Goal: Task Accomplishment & Management: Manage account settings

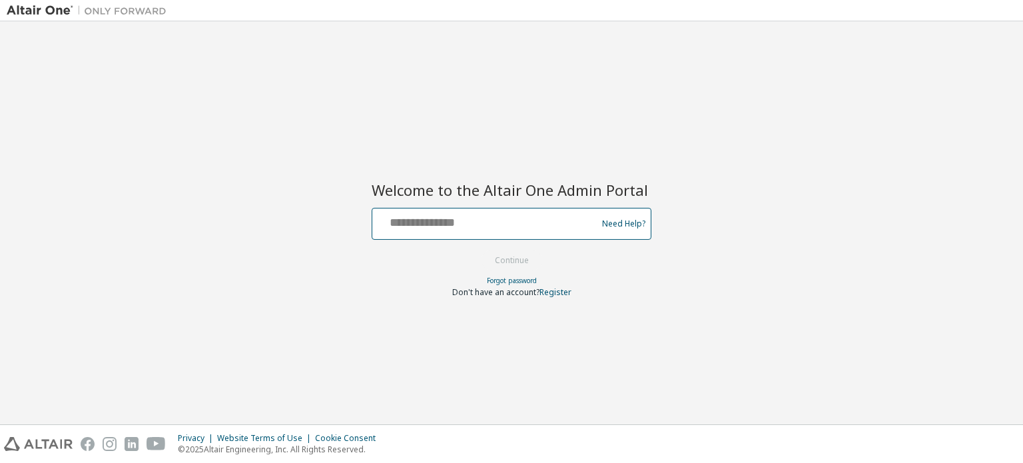
click at [525, 225] on input "text" at bounding box center [487, 220] width 218 height 19
type input "**********"
click at [513, 259] on button "Continue" at bounding box center [512, 260] width 62 height 20
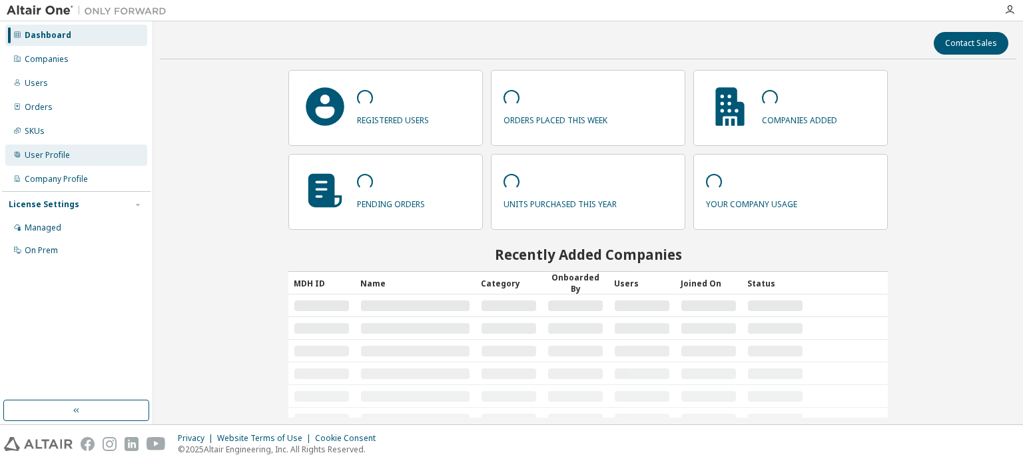
click at [35, 154] on div "User Profile" at bounding box center [47, 155] width 45 height 11
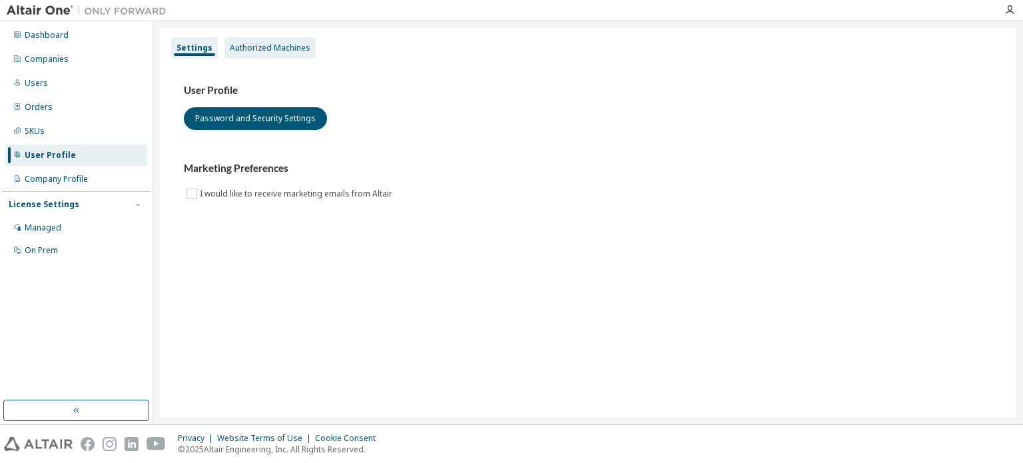
click at [286, 45] on div "Authorized Machines" at bounding box center [270, 48] width 81 height 11
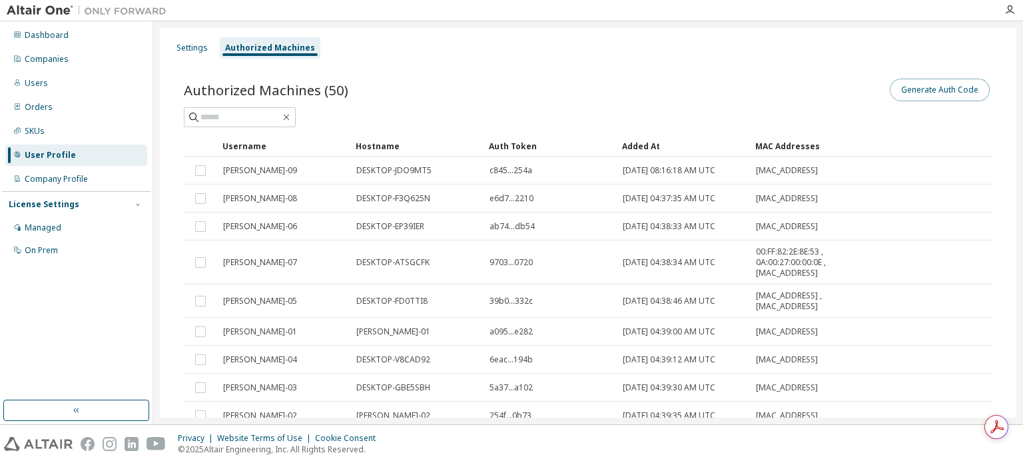
click at [948, 94] on button "Generate Auth Code" at bounding box center [940, 90] width 100 height 23
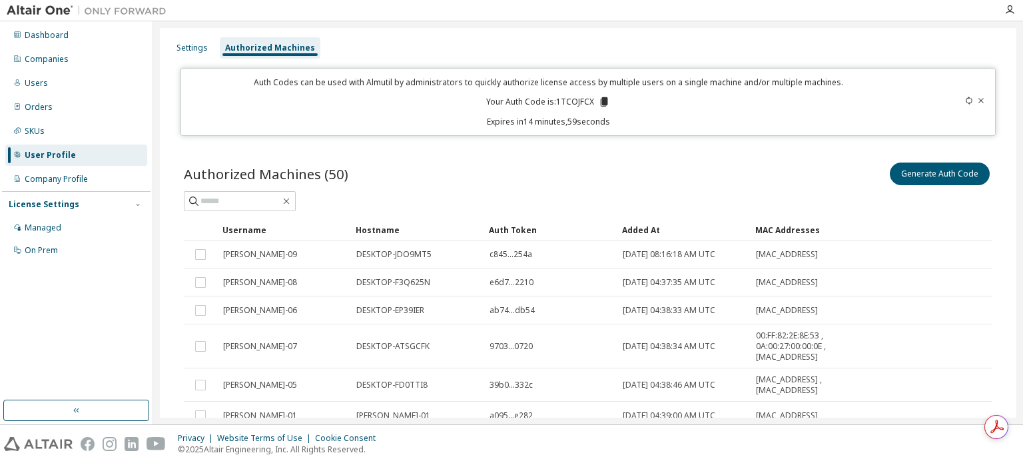
click at [601, 101] on icon at bounding box center [604, 101] width 7 height 9
